Goal: Download file/media

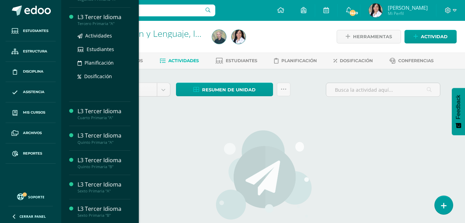
scroll to position [139, 0]
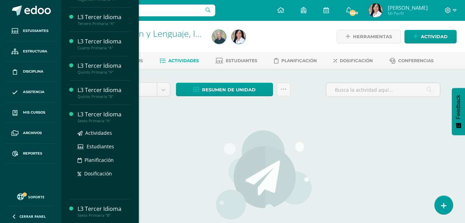
click at [97, 123] on div "Sexto Primaria "A"" at bounding box center [104, 121] width 53 height 5
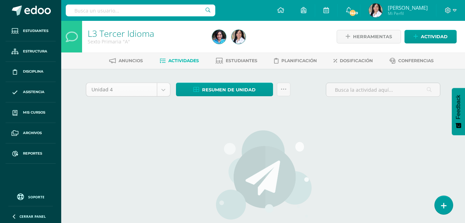
click at [165, 93] on body "Estudiantes Estructura Disciplina Asistencia Mis cursos Archivos Reportes Sopor…" at bounding box center [232, 149] width 465 height 299
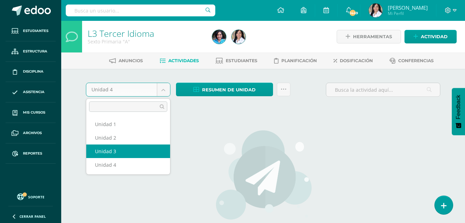
select select "Unidad 3"
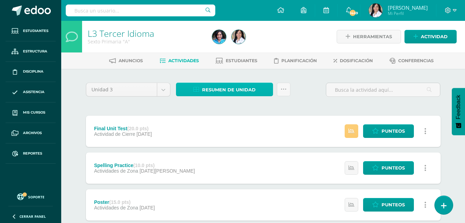
click at [215, 95] on span "Resumen de unidad" at bounding box center [229, 89] width 54 height 13
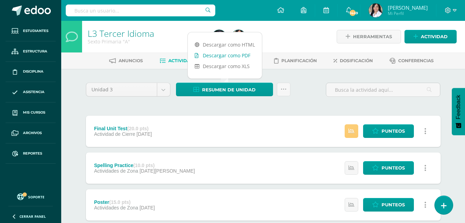
click at [220, 57] on link "Descargar como PDF" at bounding box center [225, 55] width 74 height 11
